Goal: Navigation & Orientation: Find specific page/section

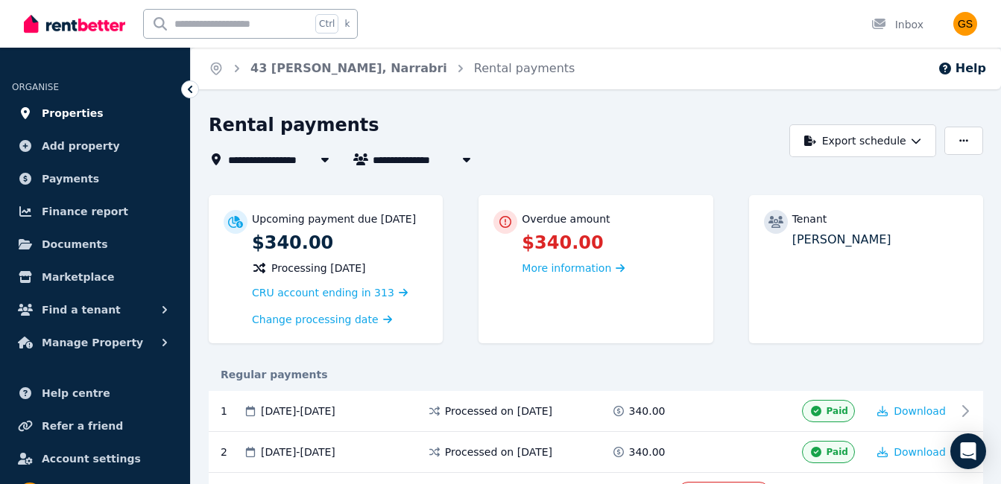
drag, startPoint x: 0, startPoint y: 0, endPoint x: 66, endPoint y: 114, distance: 131.5
click at [66, 114] on span "Properties" at bounding box center [73, 113] width 62 height 18
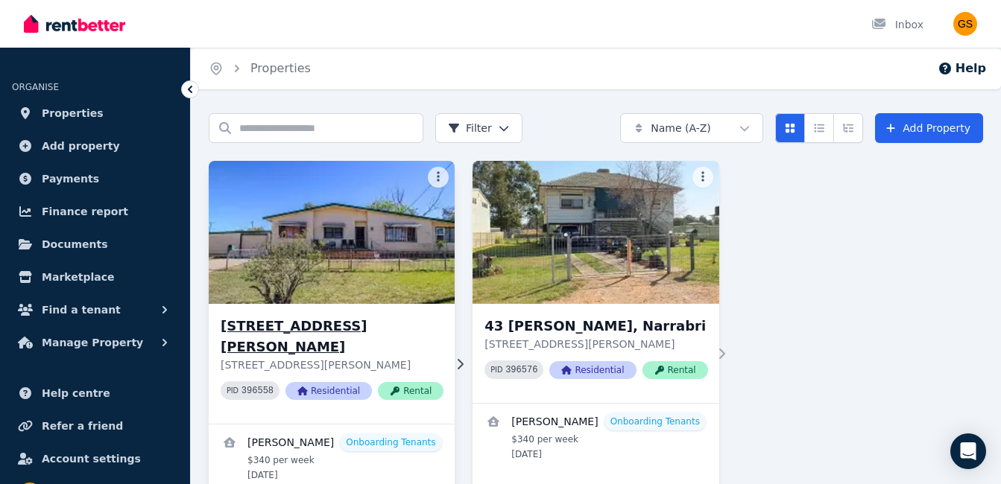
click at [269, 249] on img at bounding box center [332, 232] width 259 height 151
